Goal: Task Accomplishment & Management: Complete application form

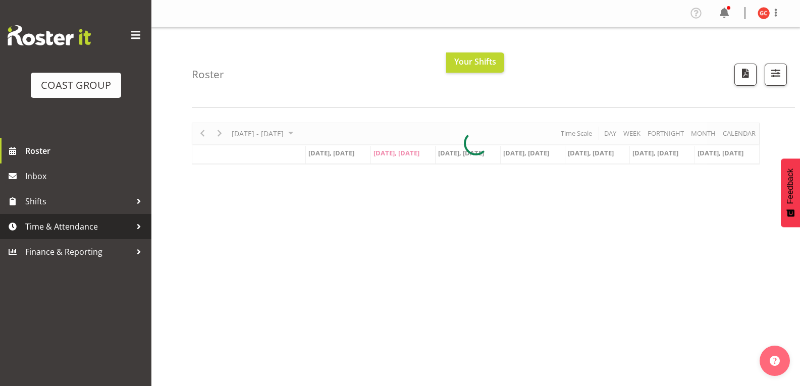
click at [74, 164] on span "Time & Attendance" at bounding box center [78, 226] width 106 height 15
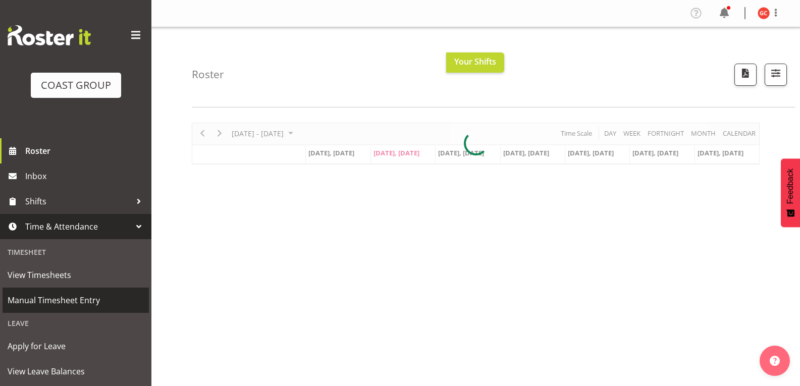
click at [73, 164] on link "Manual Timesheet Entry" at bounding box center [76, 300] width 146 height 25
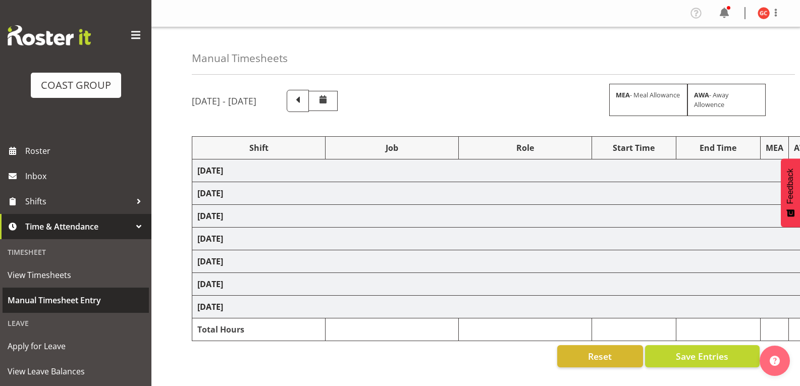
click at [120, 303] on span "Manual Timesheet Entry" at bounding box center [76, 300] width 136 height 15
select select "1404"
select select "69"
select select "1404"
select select "9901"
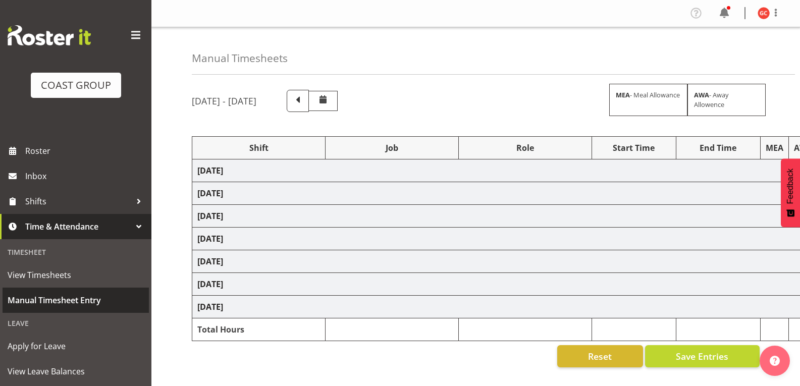
select select "1404"
select select "10304"
select select "1404"
select select "69"
select select "1404"
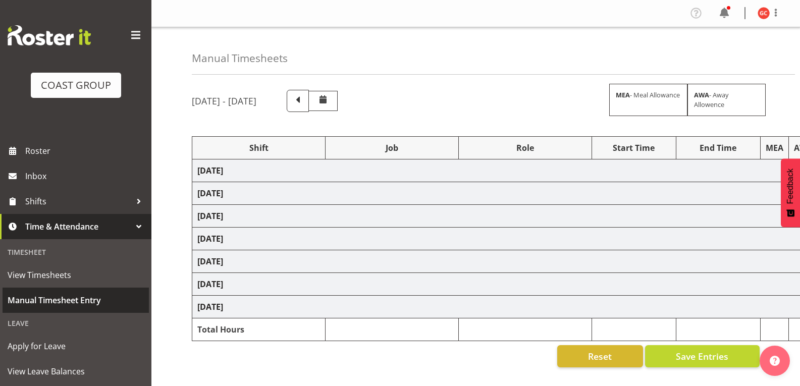
select select "69"
select select "1404"
select select "9198"
select select "1404"
select select "9201"
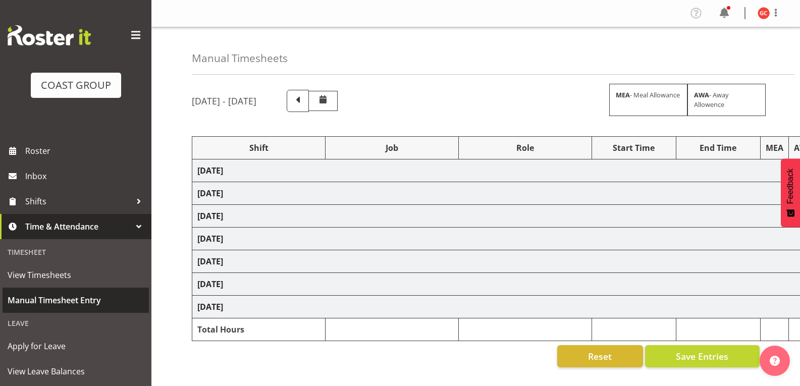
select select "1404"
select select "9703"
select select "1404"
select select "10294"
select select "1404"
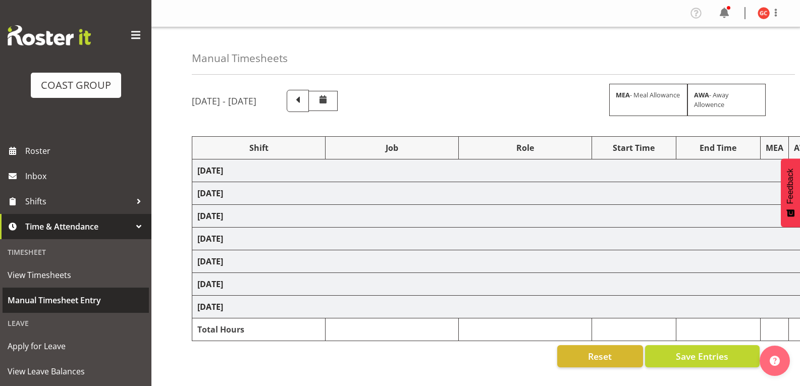
select select "69"
select select "1404"
select select "69"
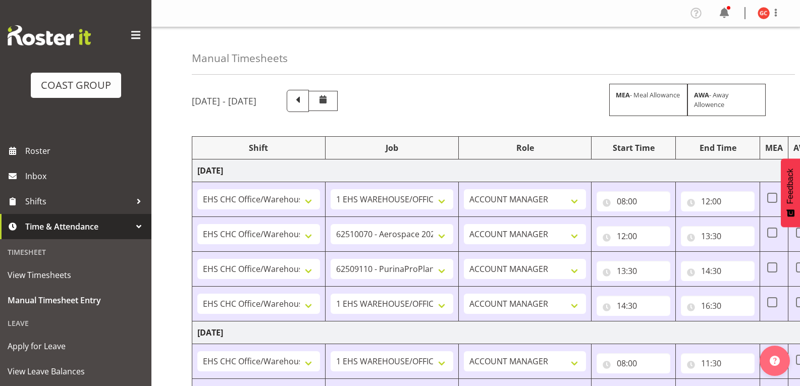
scroll to position [353, 0]
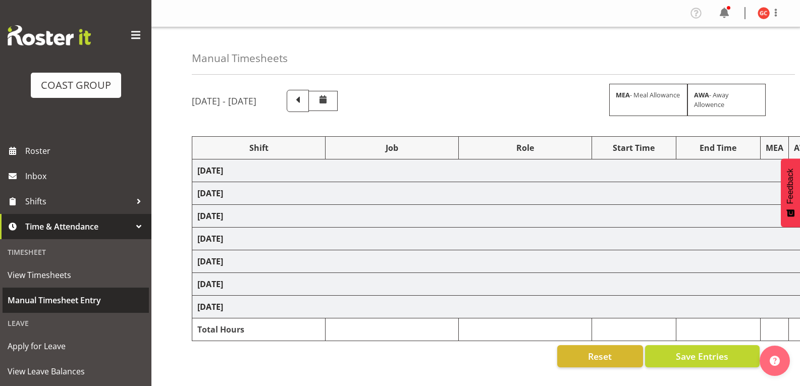
click at [78, 299] on span "Manual Timesheet Entry" at bounding box center [76, 300] width 136 height 15
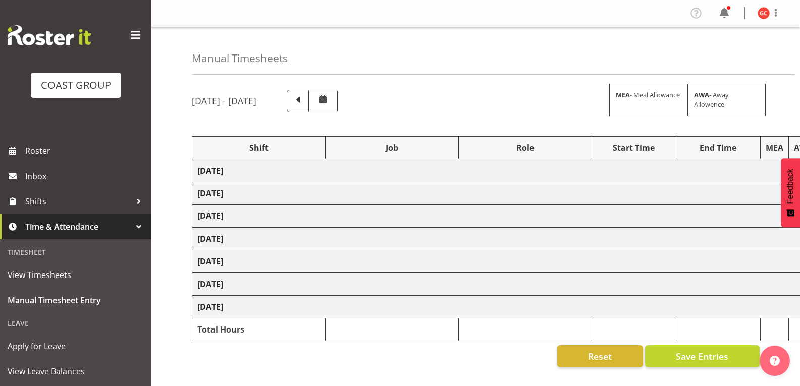
scroll to position [107, 0]
select select "1404"
select select "69"
select select "1404"
select select "9901"
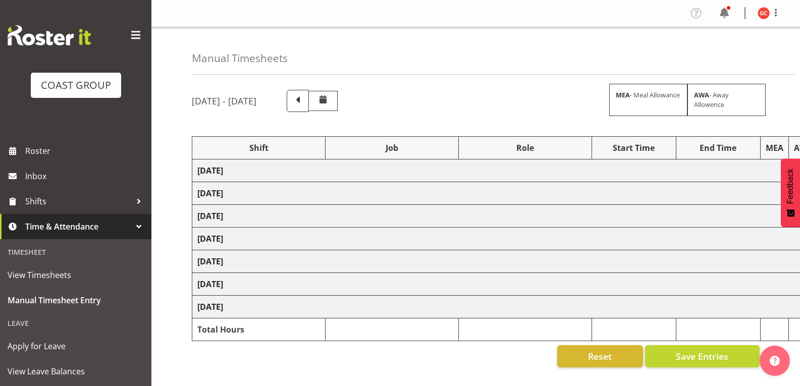
select select "1404"
select select "10304"
select select "1404"
select select "69"
select select "1404"
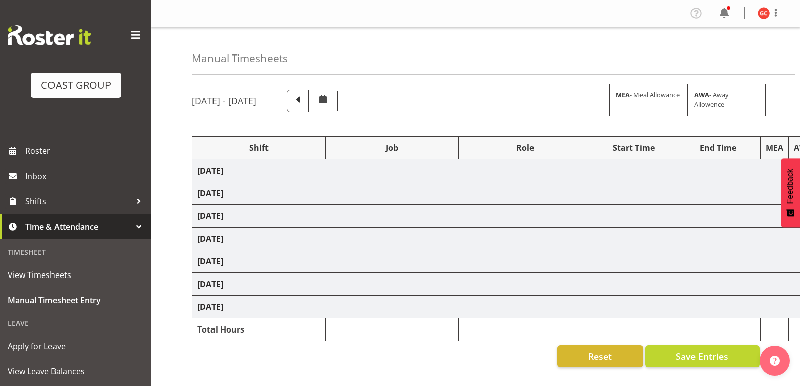
select select "69"
select select "1404"
select select "9198"
select select "1404"
select select "9201"
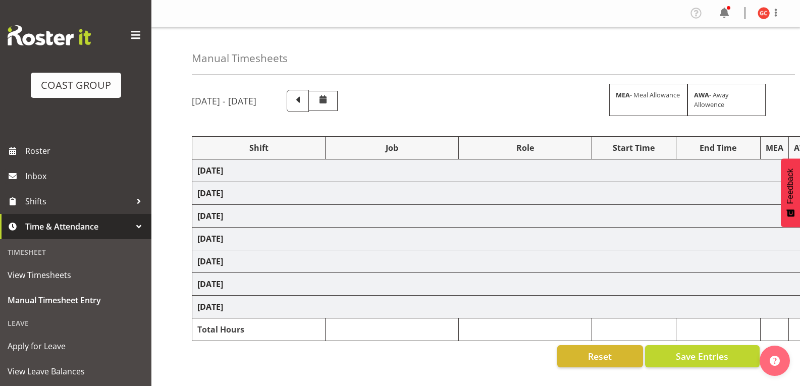
select select "1404"
select select "9703"
select select "1404"
select select "10294"
select select "1404"
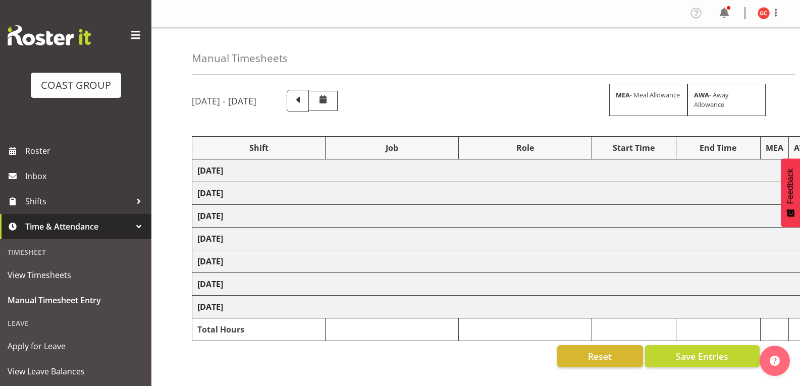
select select "69"
select select "1404"
select select "69"
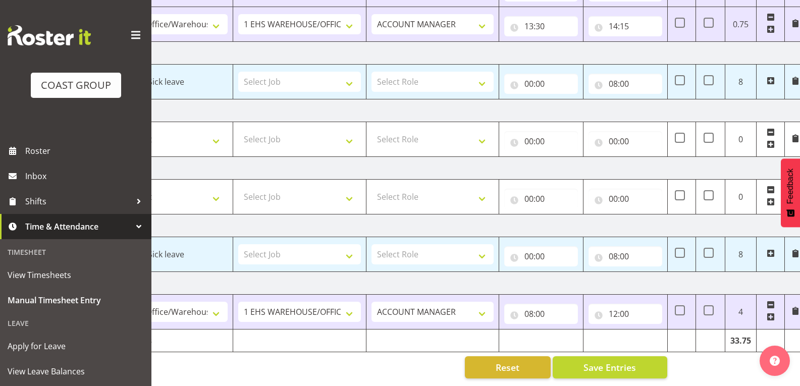
scroll to position [0, 98]
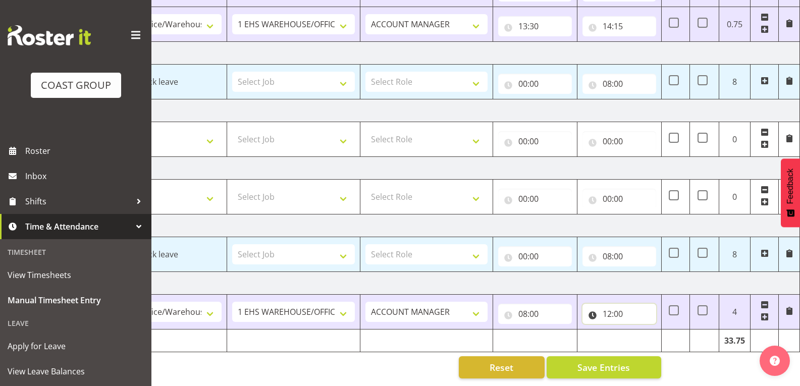
click at [633, 309] on input "12:00" at bounding box center [619, 314] width 74 height 20
click at [678, 333] on select "00 01 02 03 04 05 06 07 08 09 10 11 12 13 14 15 16 17 18 19 20 21 22 23 24 25 2…" at bounding box center [677, 340] width 23 height 20
select select "30"
click at [666, 330] on select "00 01 02 03 04 05 06 07 08 09 10 11 12 13 14 15 16 17 18 19 20 21 22 23 24 25 2…" at bounding box center [677, 340] width 23 height 20
type input "12:30"
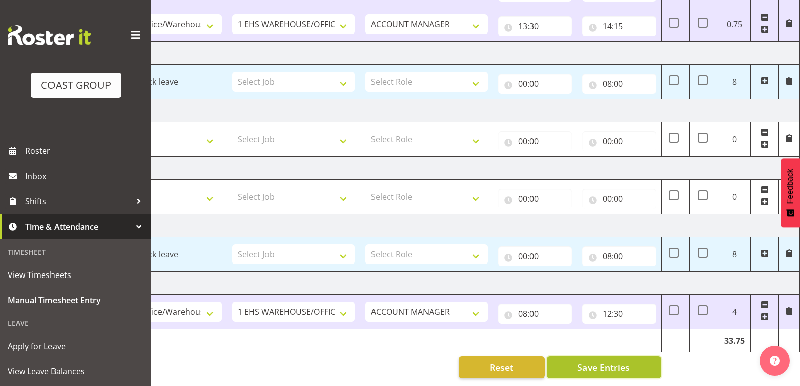
click at [629, 365] on span "Save Entries" at bounding box center [603, 367] width 52 height 13
click at [638, 365] on button "Save Entries" at bounding box center [603, 367] width 115 height 22
